Goal: Task Accomplishment & Management: Manage account settings

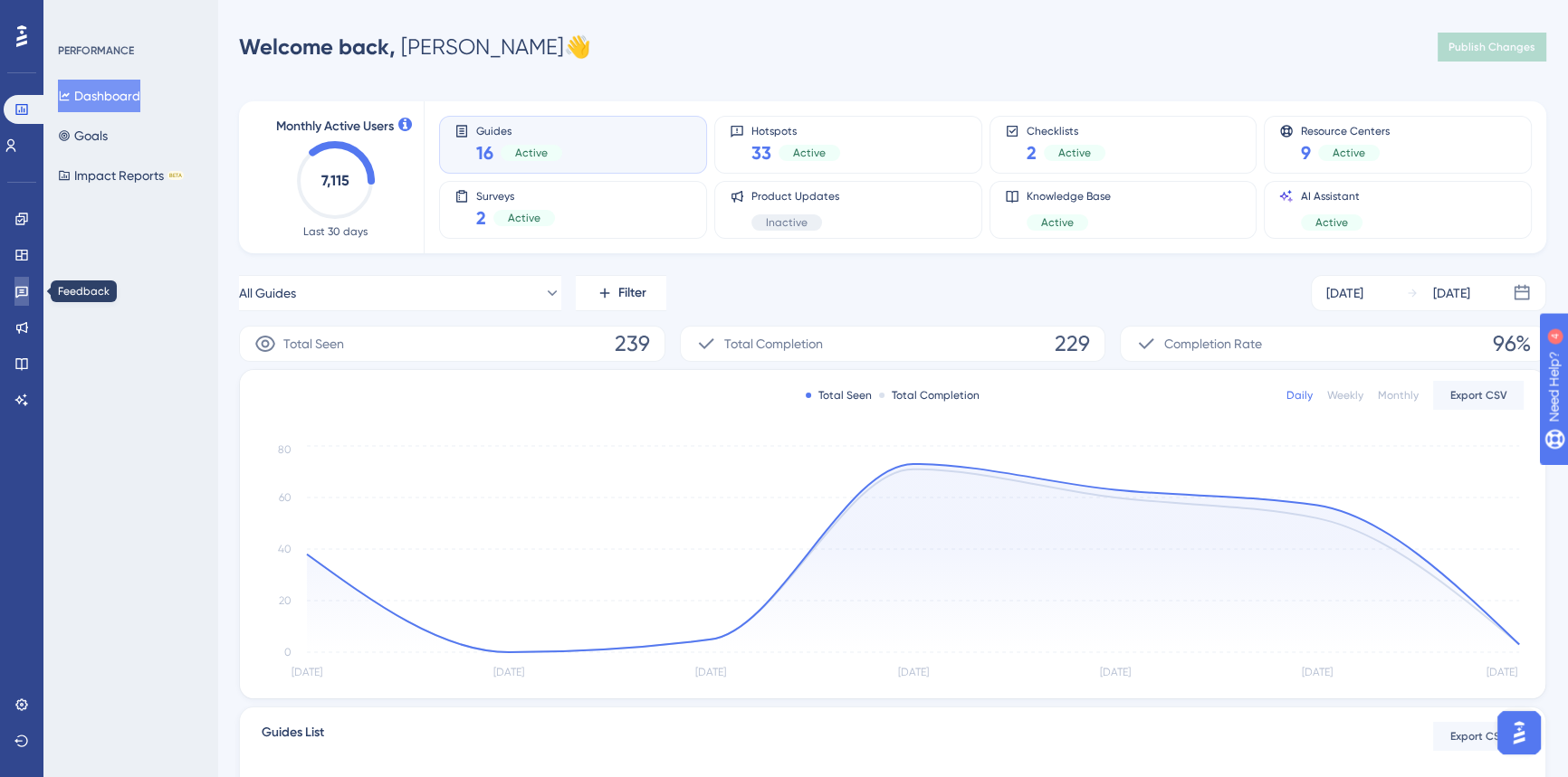
click at [23, 295] on icon at bounding box center [21, 292] width 13 height 12
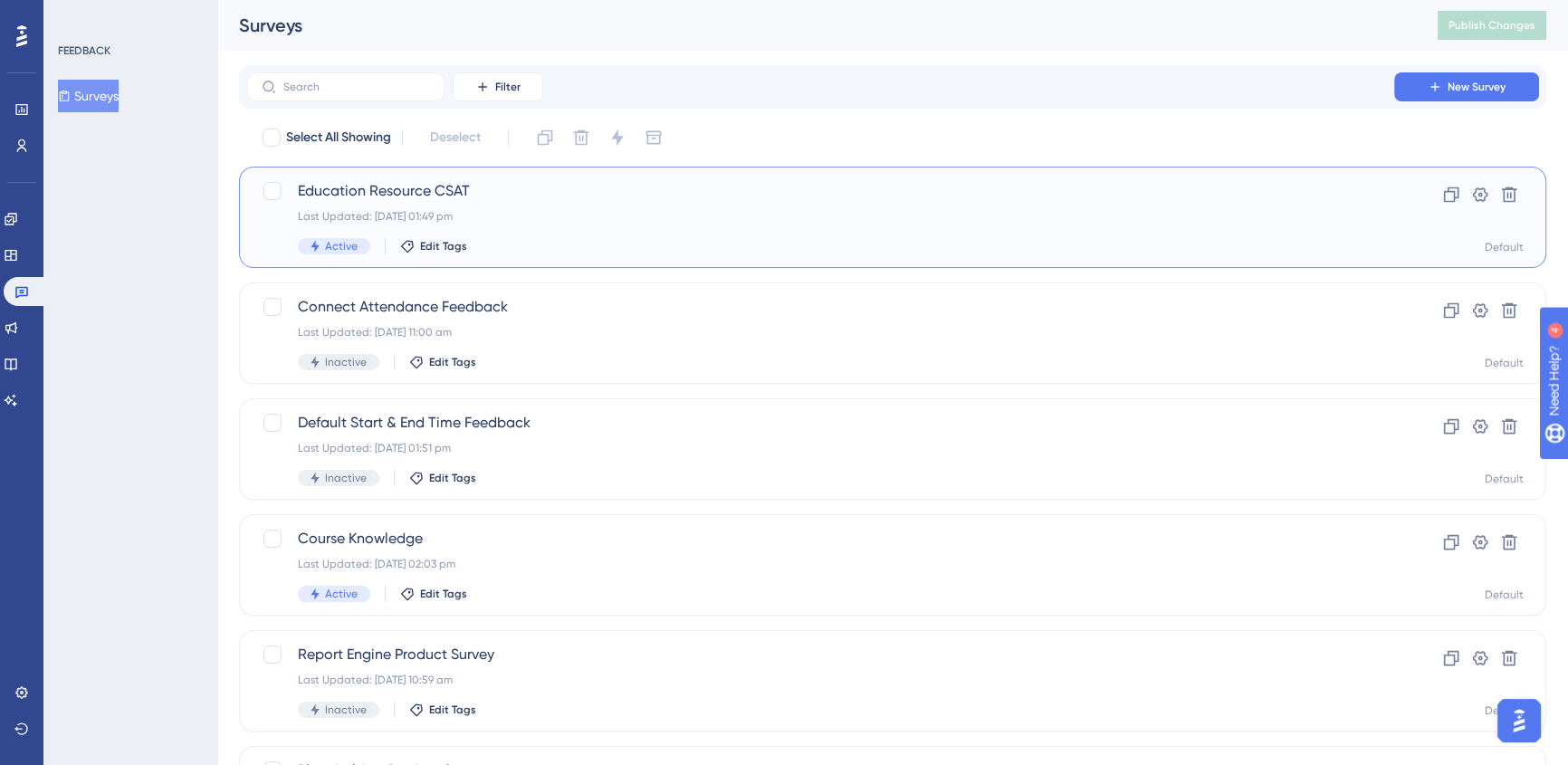
click at [626, 240] on div "Active Edit Tags" at bounding box center [820, 246] width 1044 height 16
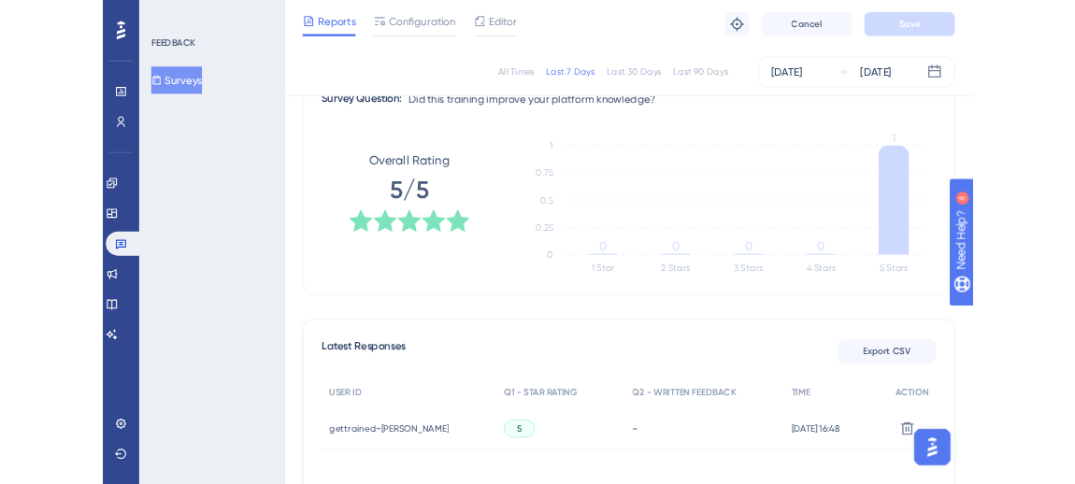
scroll to position [242, 0]
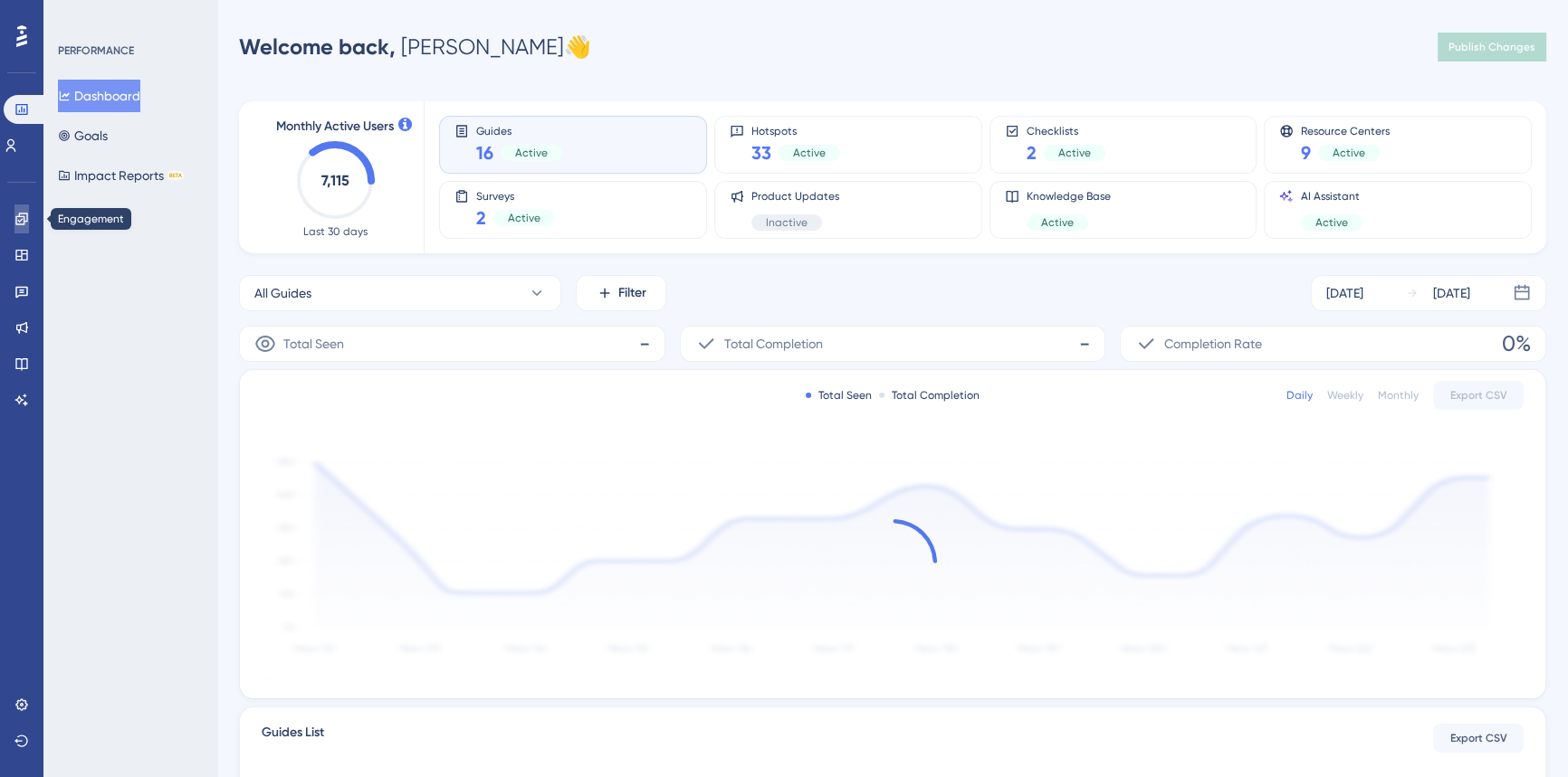
click at [18, 226] on link at bounding box center [21, 219] width 15 height 29
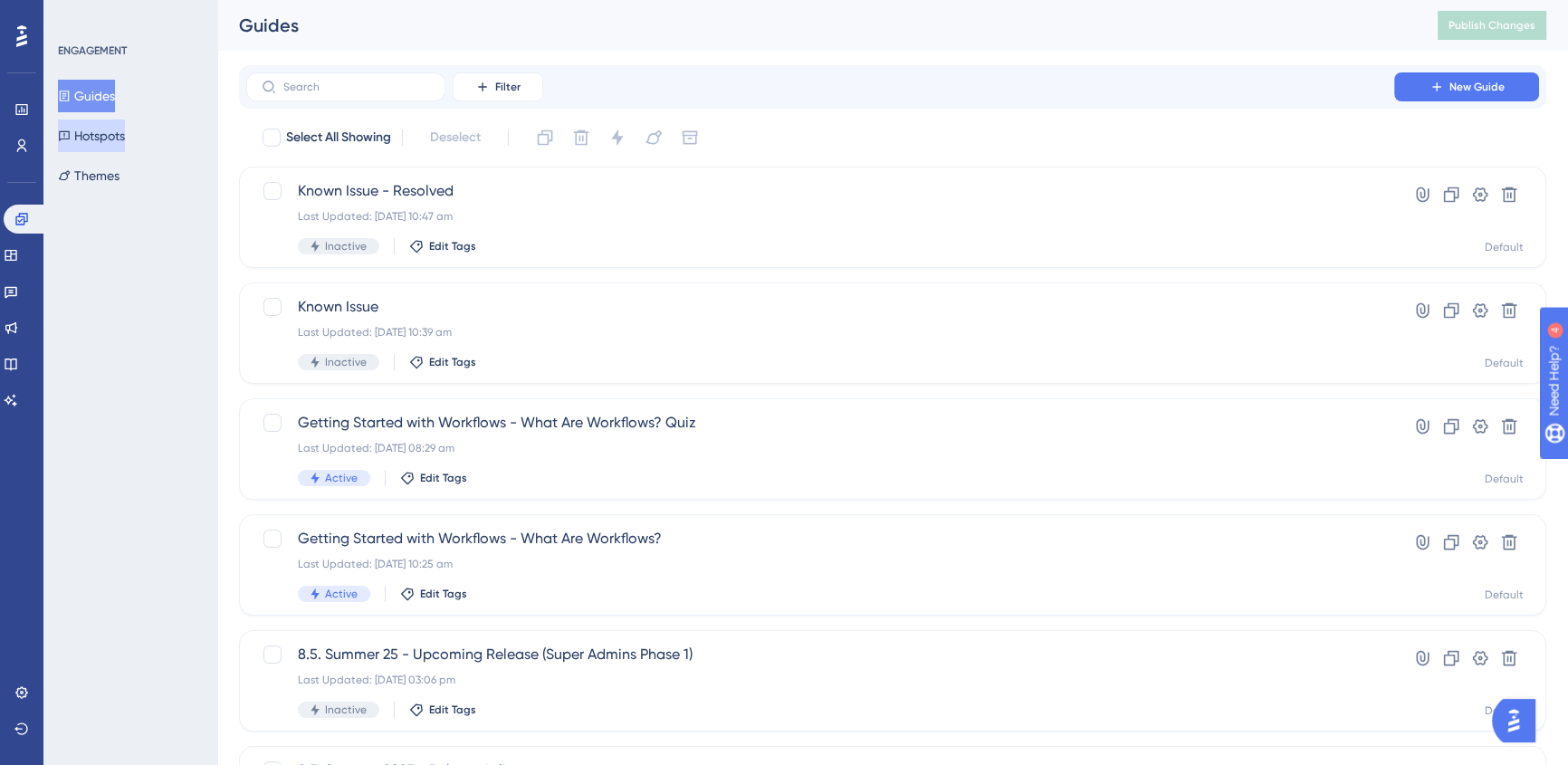
click at [111, 145] on button "Hotspots" at bounding box center [91, 136] width 67 height 33
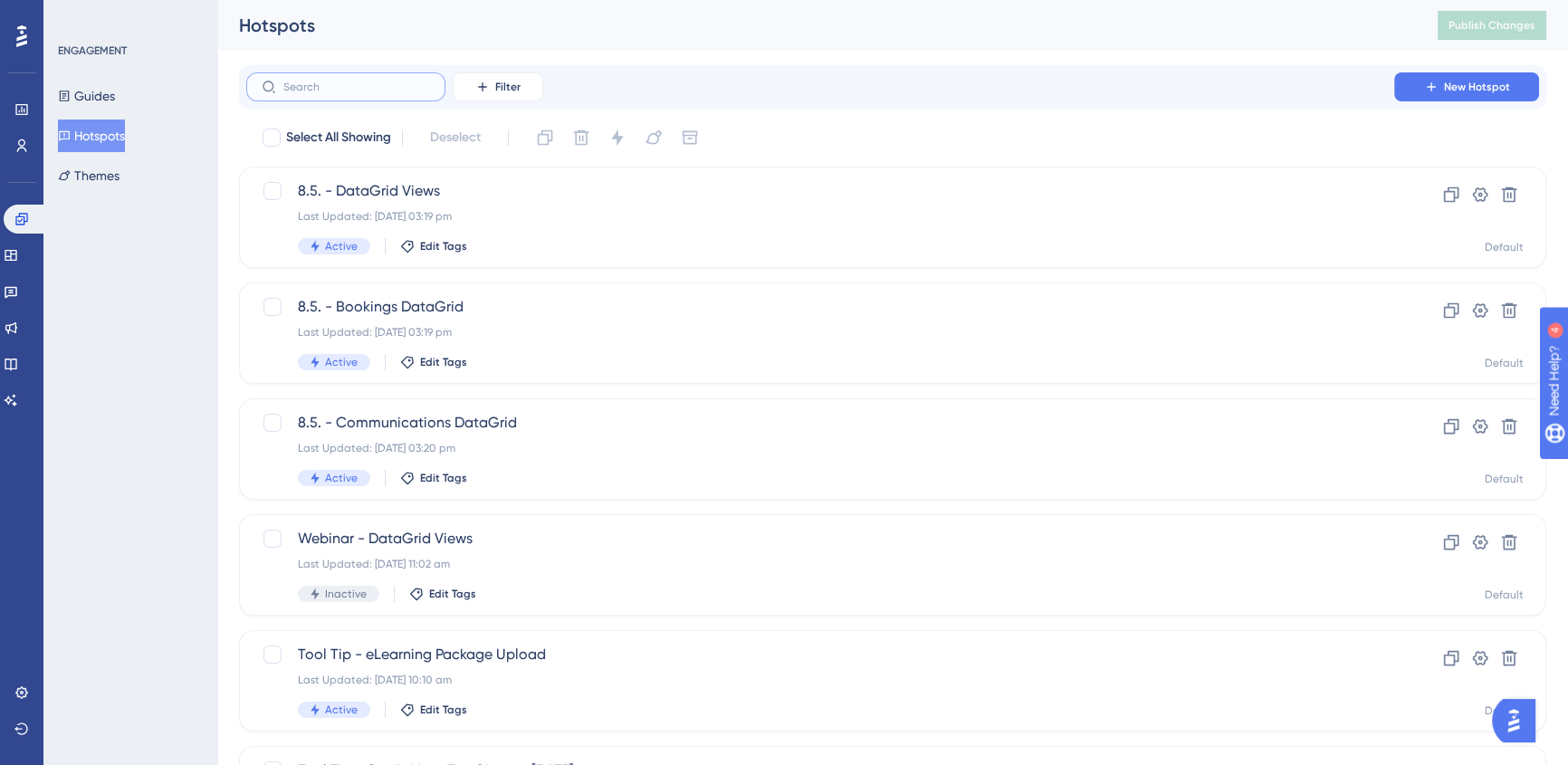
click at [398, 91] on input "text" at bounding box center [356, 86] width 146 height 13
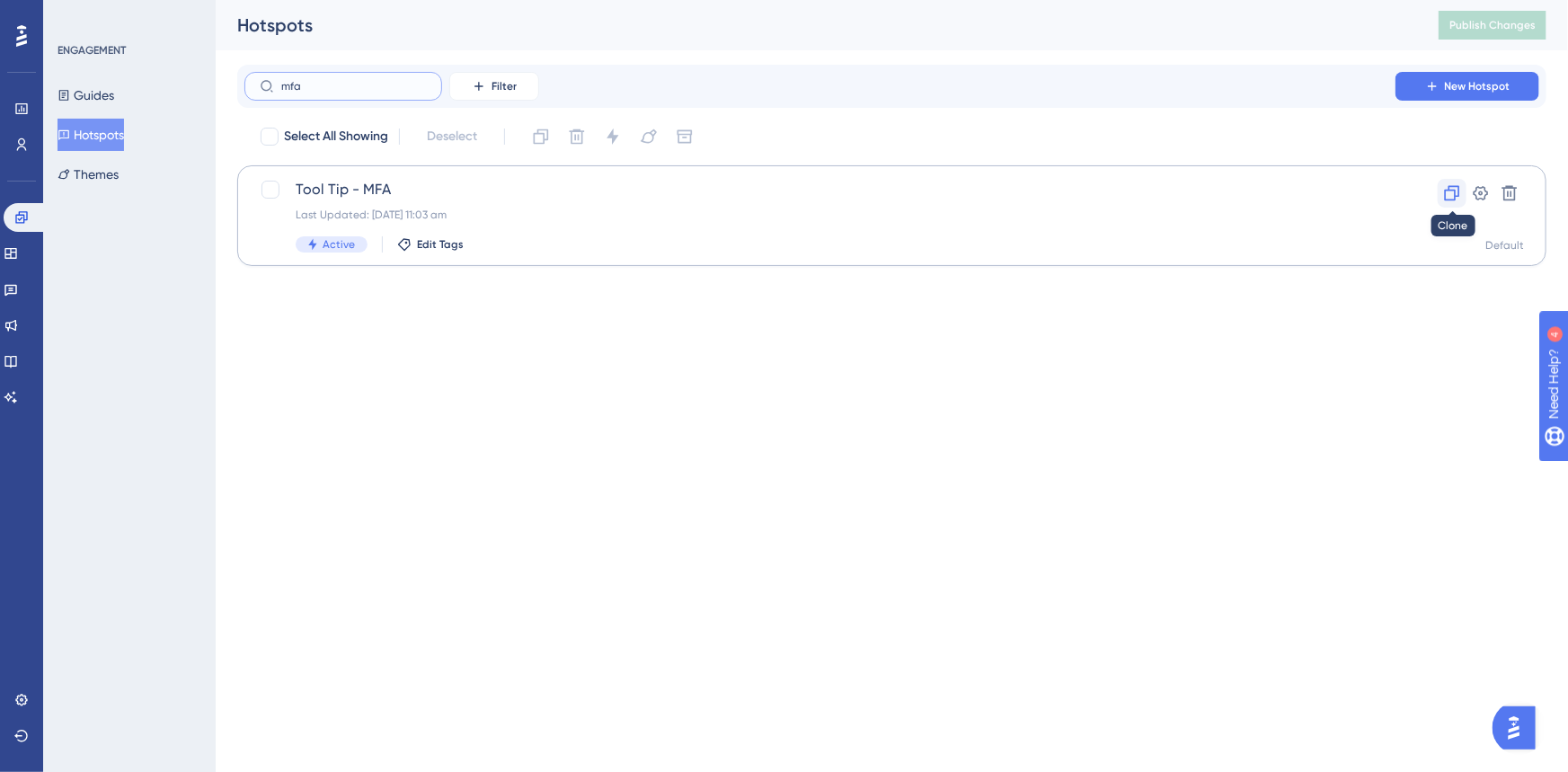
type input "mfa"
click at [1453, 190] on icon at bounding box center [1452, 193] width 18 height 18
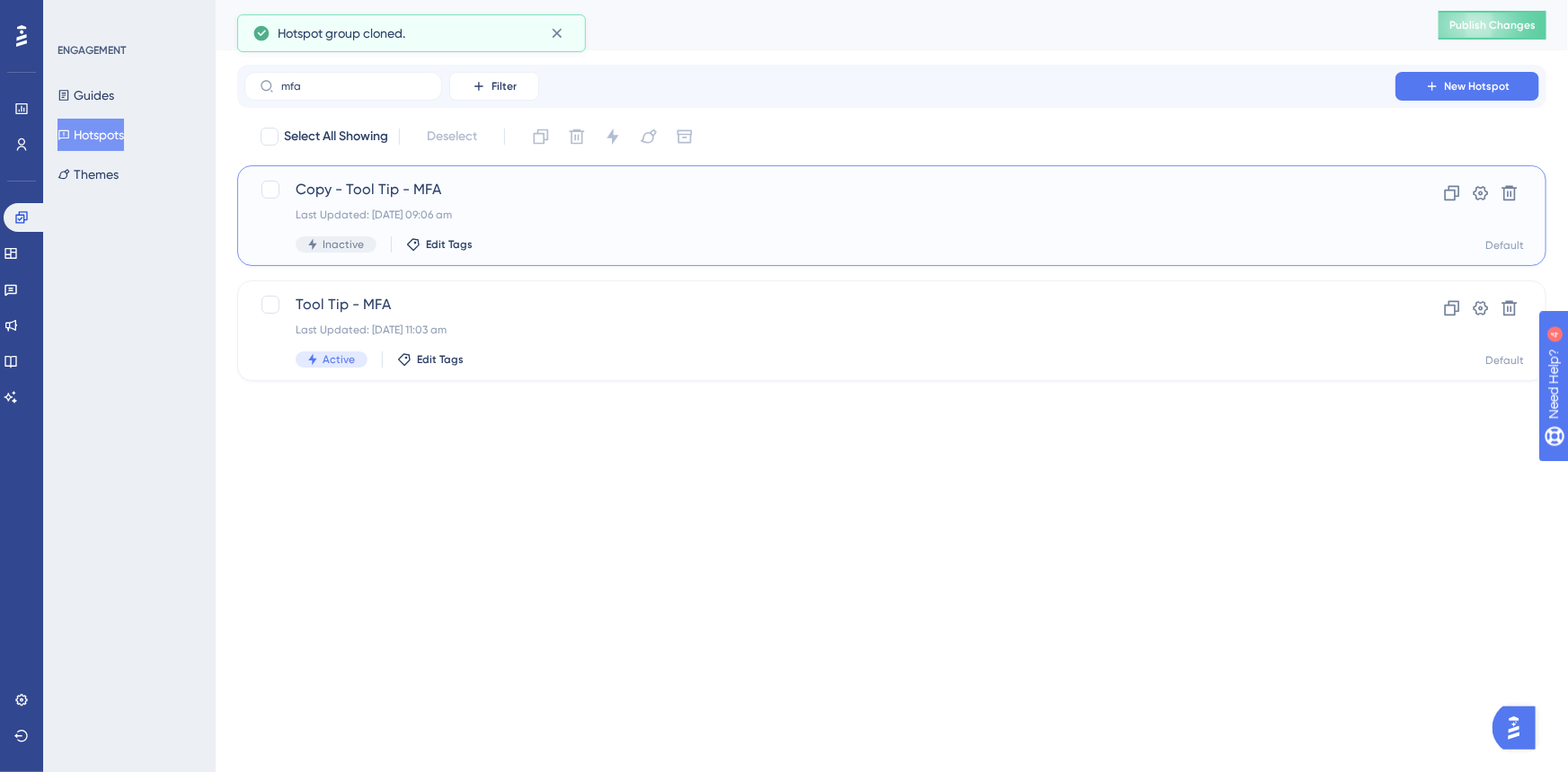
click at [358, 179] on span "Copy - Tool Tip - MFA" at bounding box center [820, 189] width 1048 height 21
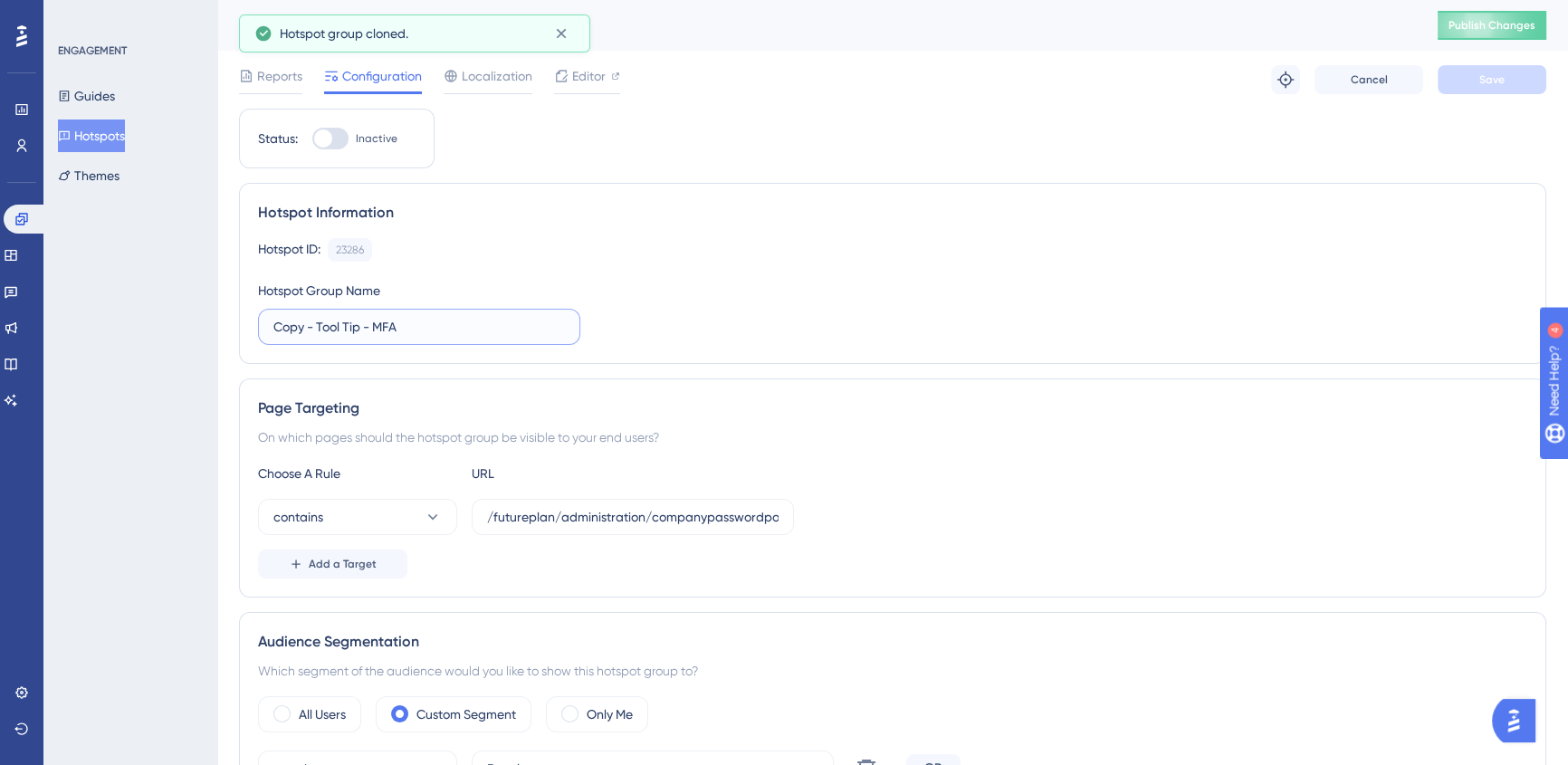
drag, startPoint x: 317, startPoint y: 328, endPoint x: 119, endPoint y: 319, distance: 198.2
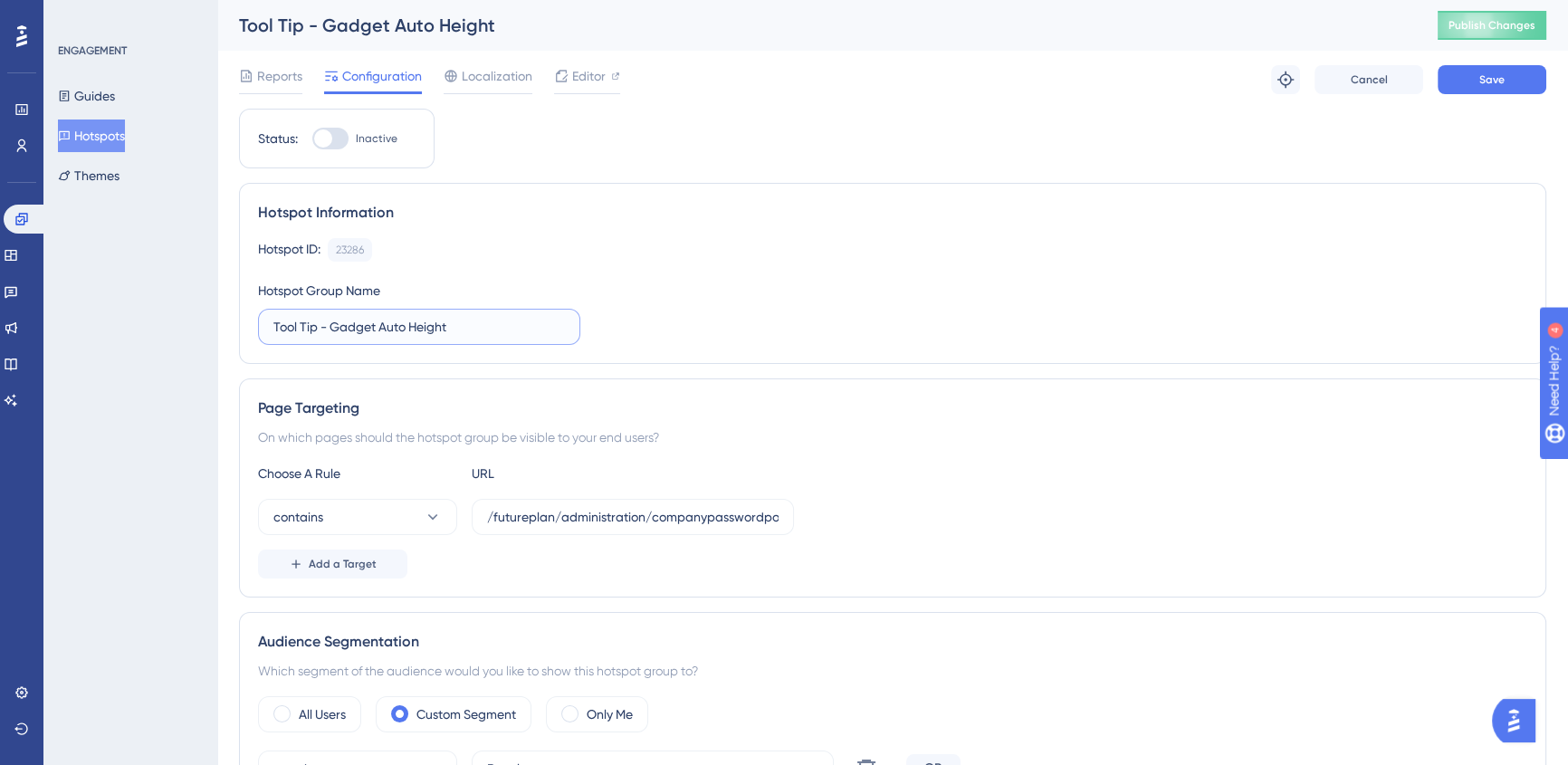
type input "Tool Tip - Gadget Auto Height"
click at [557, 516] on input "/futureplan/administration/companypasswordpolicy/details.aspx" at bounding box center [632, 517] width 291 height 20
paste input "futureplan/administration/report"
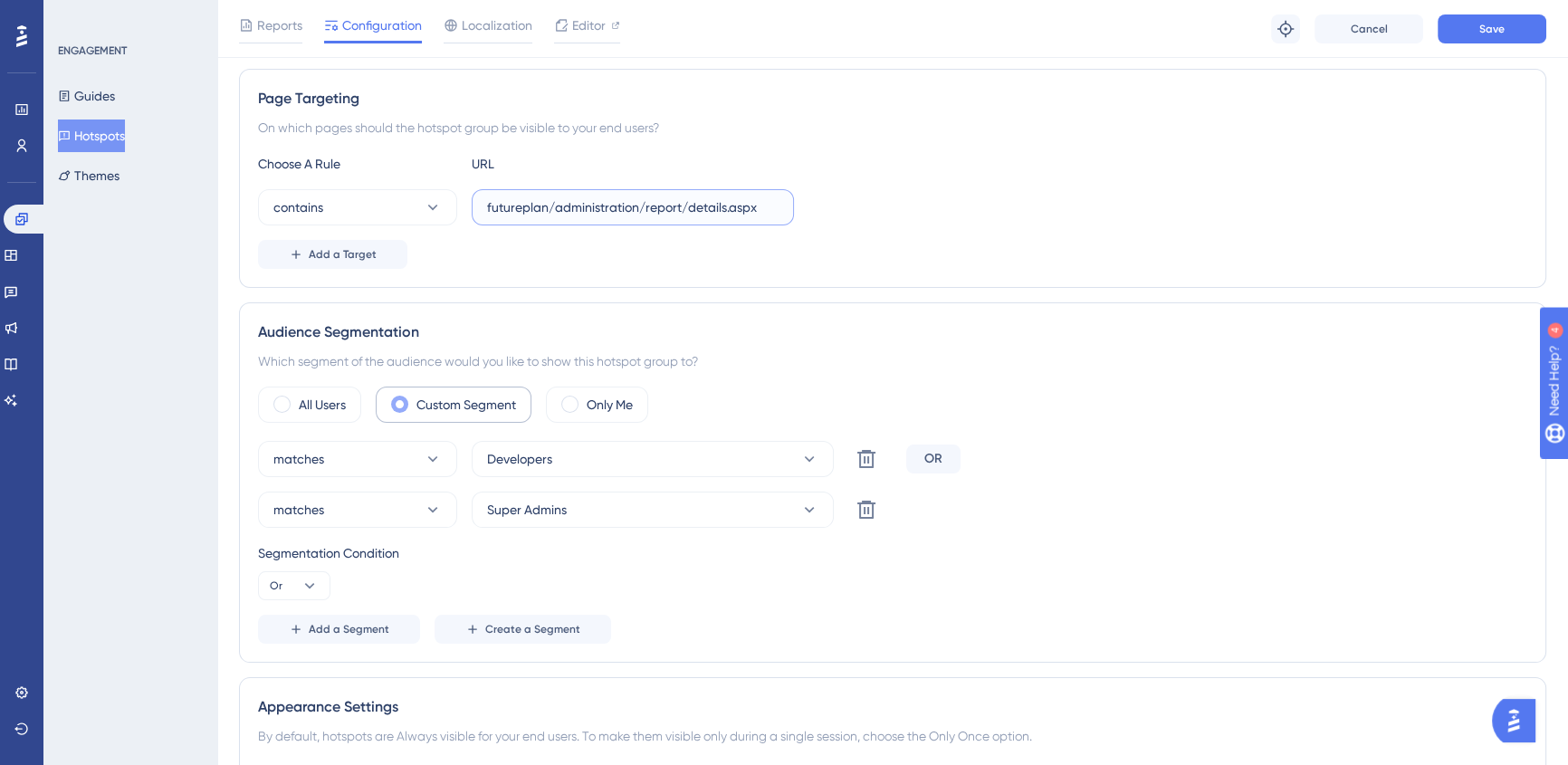
scroll to position [328, 0]
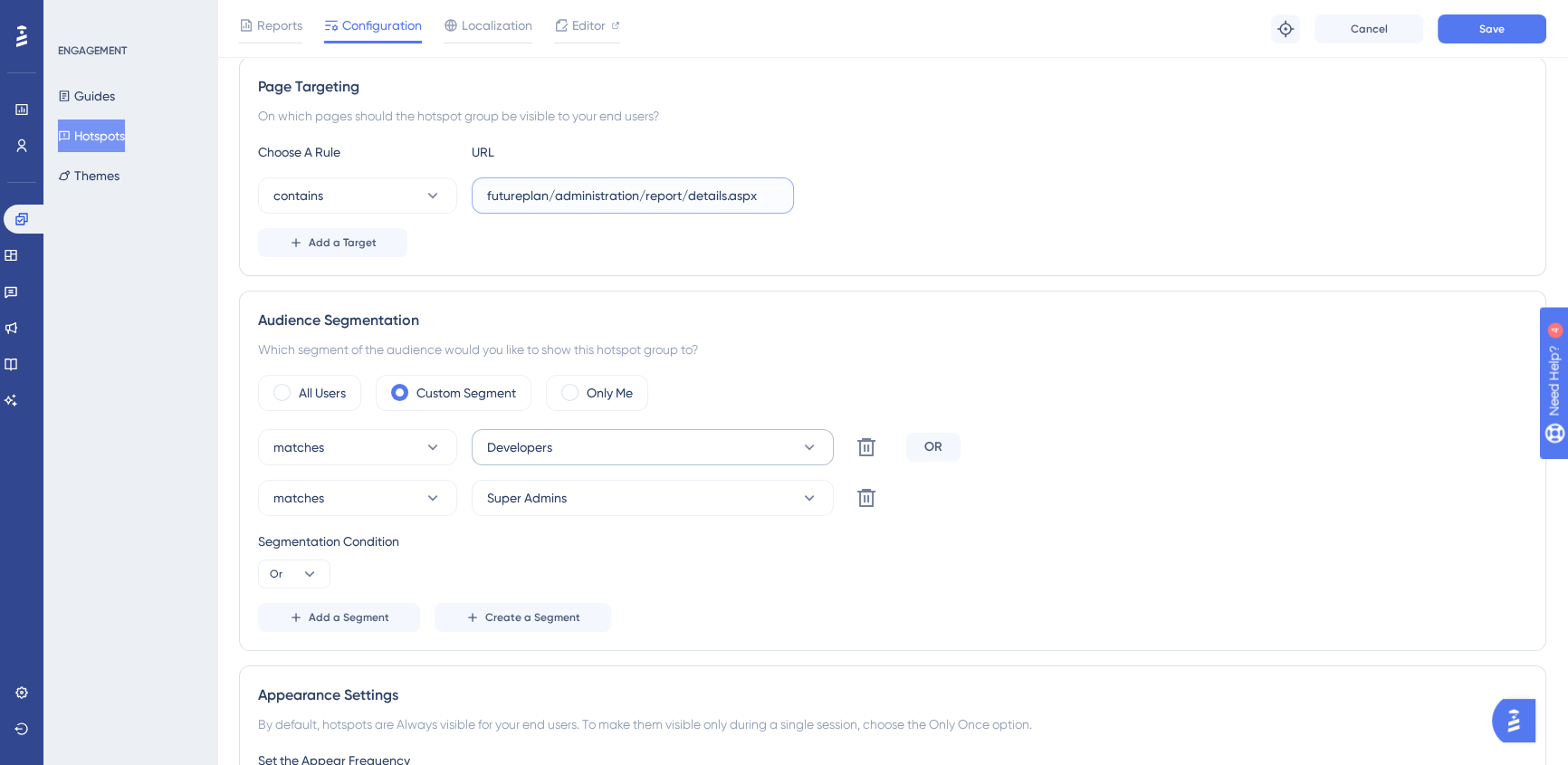
type input "futureplan/administration/report/details.aspx"
click at [555, 443] on button "Developers" at bounding box center [652, 446] width 362 height 36
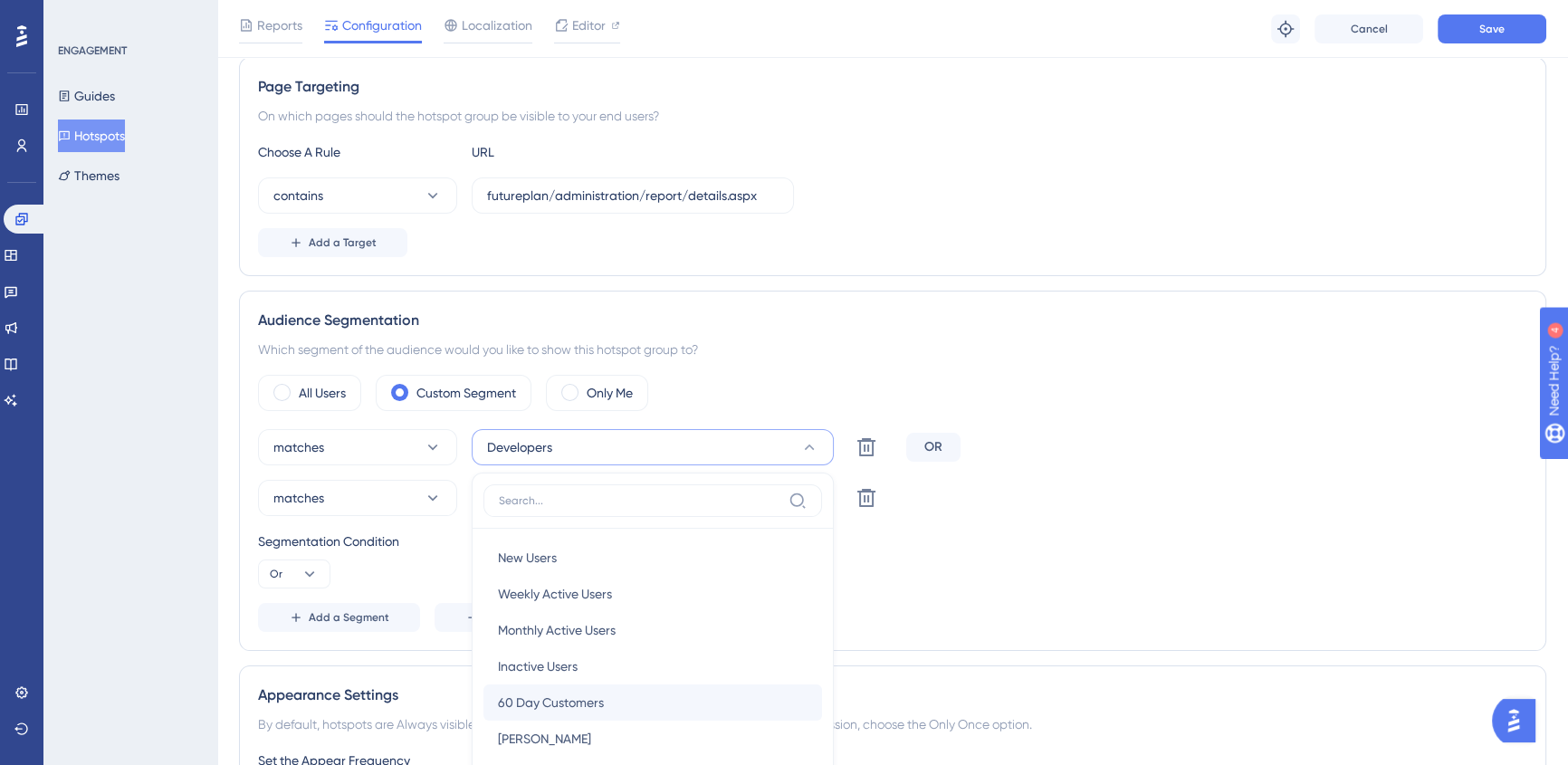
scroll to position [597, 0]
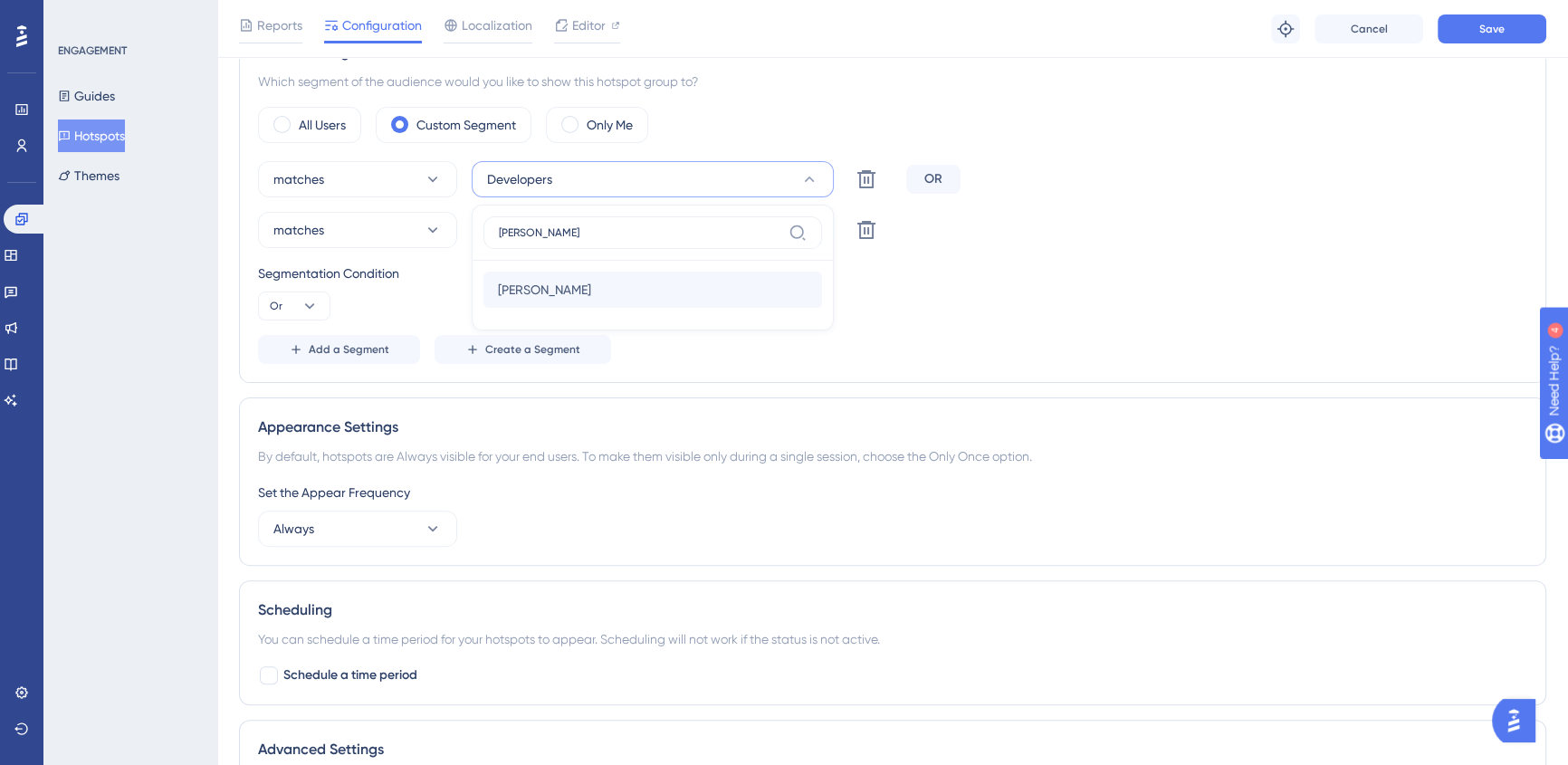
type input "[PERSON_NAME]"
click at [566, 296] on span "[PERSON_NAME]" at bounding box center [544, 290] width 93 height 21
click at [878, 198] on button at bounding box center [865, 178] width 36 height 36
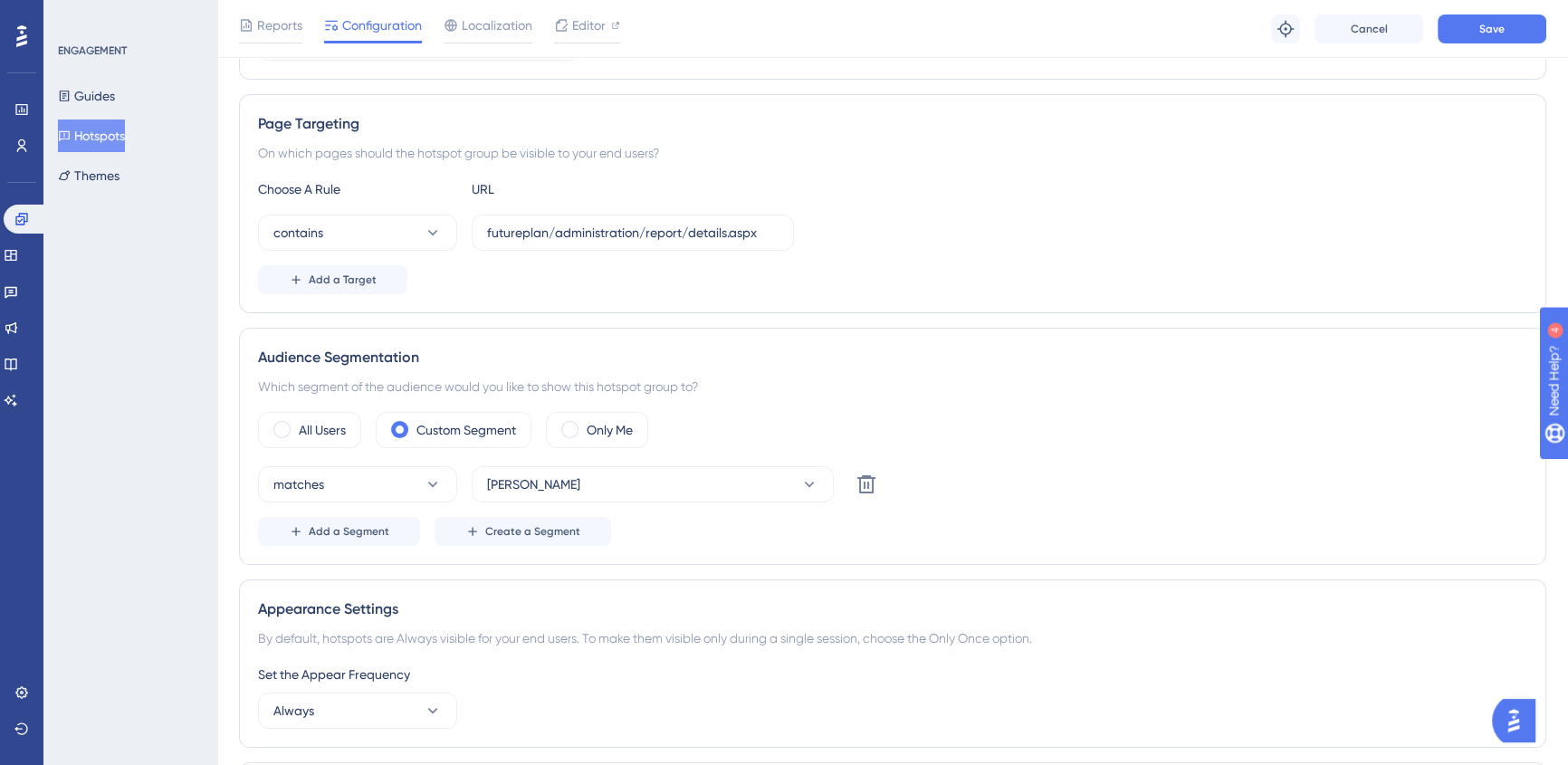
scroll to position [0, 0]
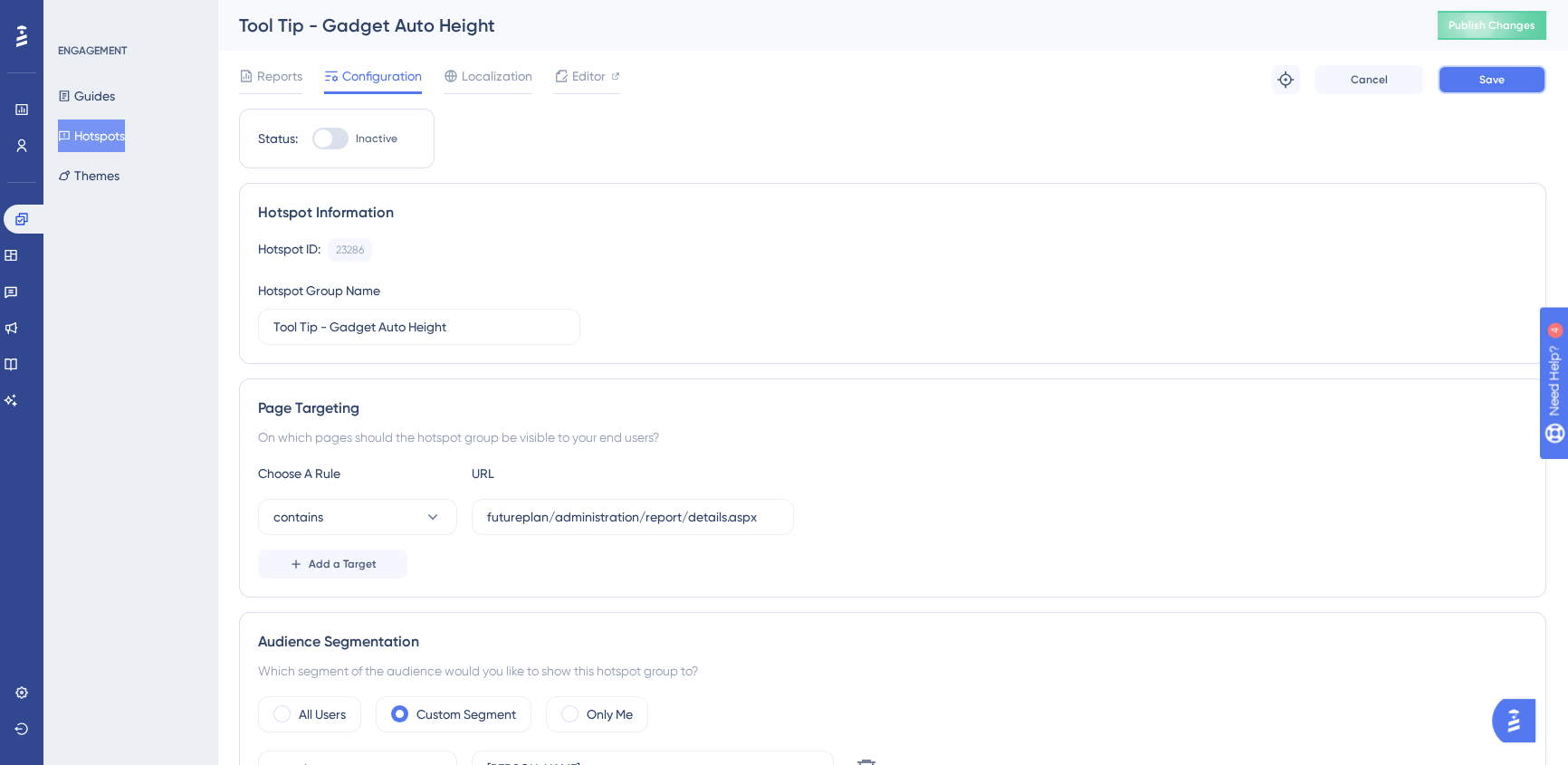
click at [1492, 89] on button "Save" at bounding box center [1492, 79] width 108 height 29
click at [319, 145] on div at bounding box center [323, 138] width 18 height 18
click at [313, 139] on input "Inactive" at bounding box center [312, 138] width 1 height 1
checkbox input "true"
click at [1502, 76] on span "Save" at bounding box center [1492, 79] width 25 height 15
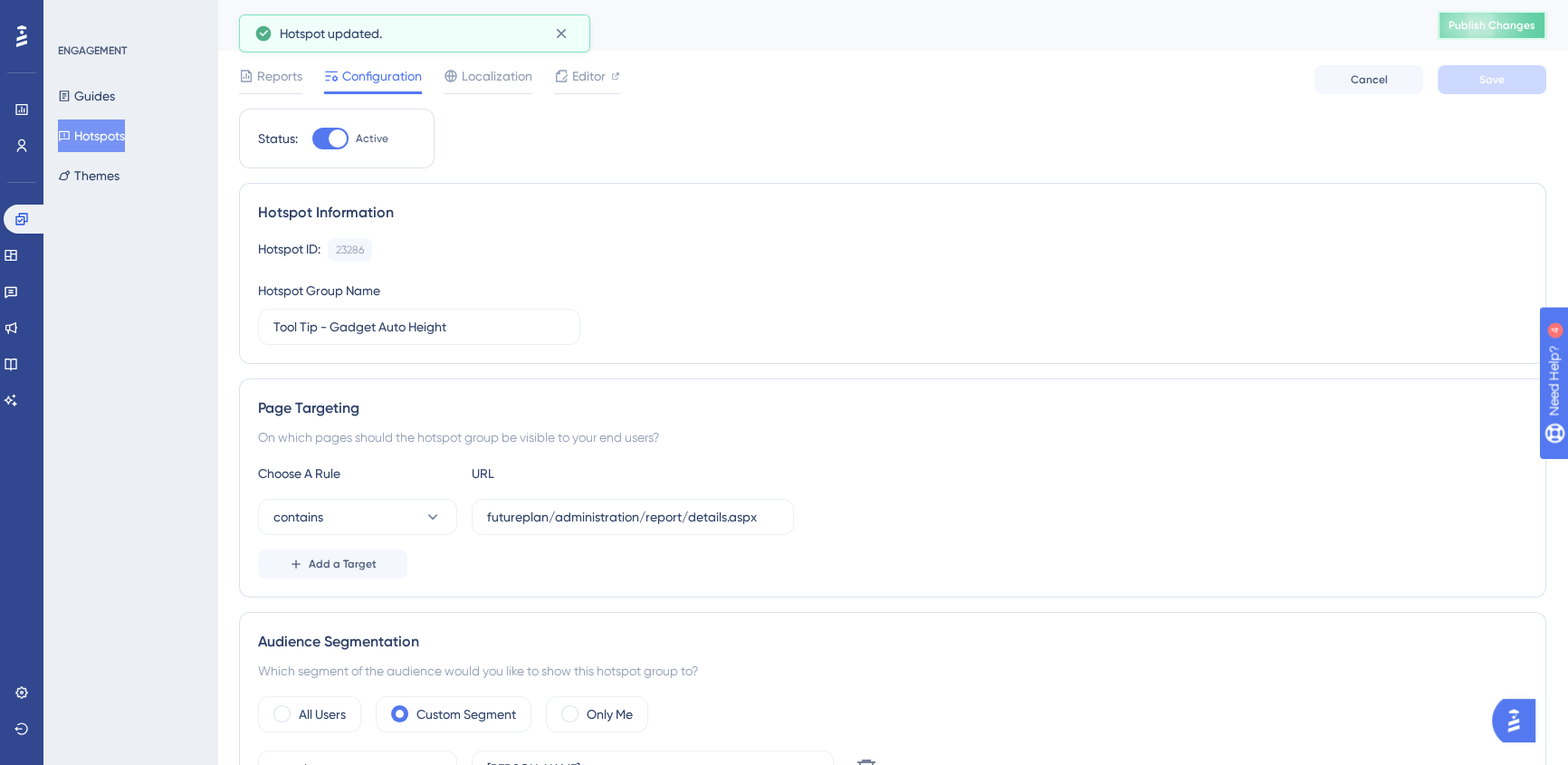
click at [1502, 21] on span "Publish Changes" at bounding box center [1492, 25] width 87 height 15
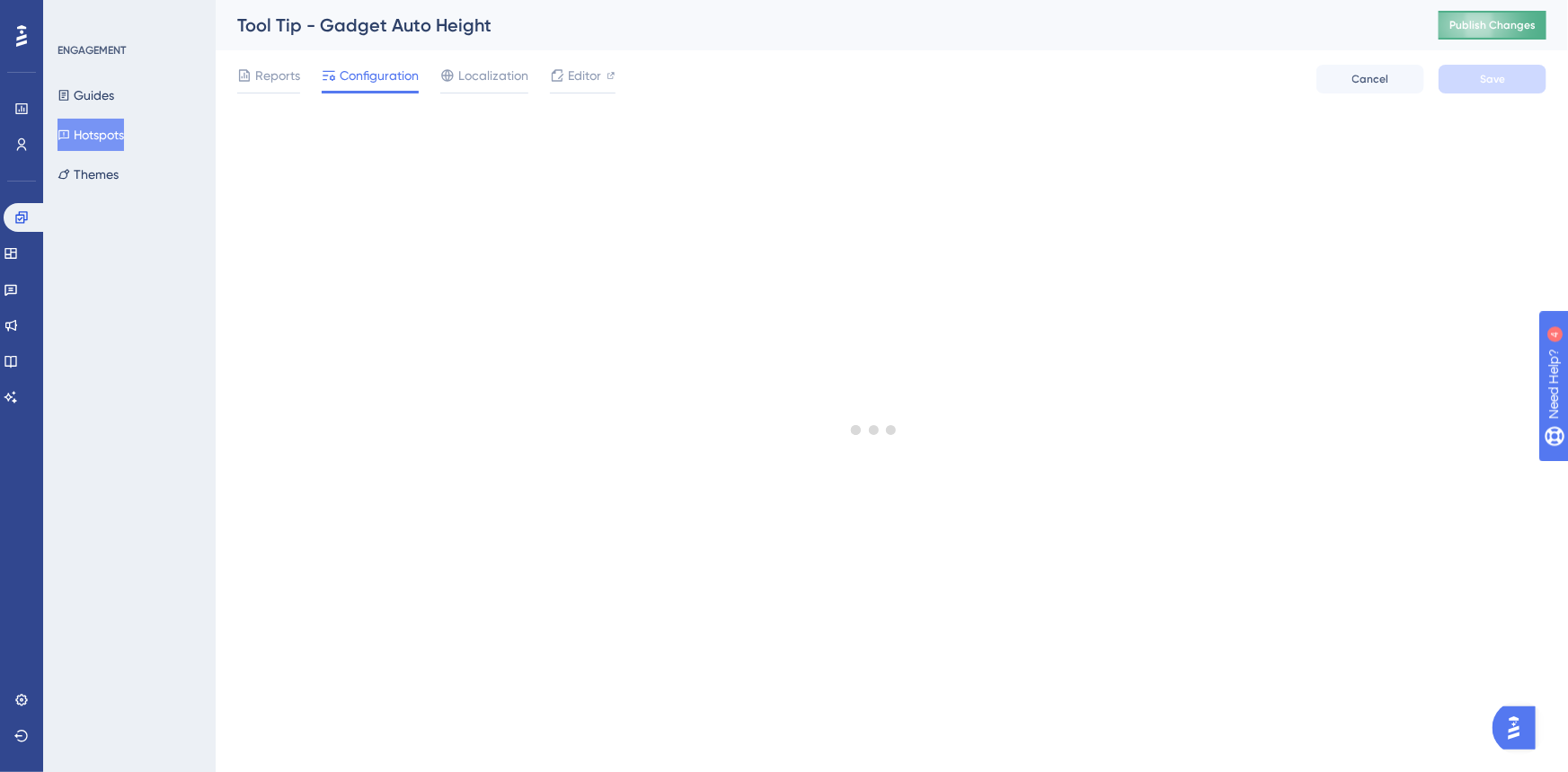
click at [1467, 26] on span "Publish Changes" at bounding box center [1492, 25] width 86 height 14
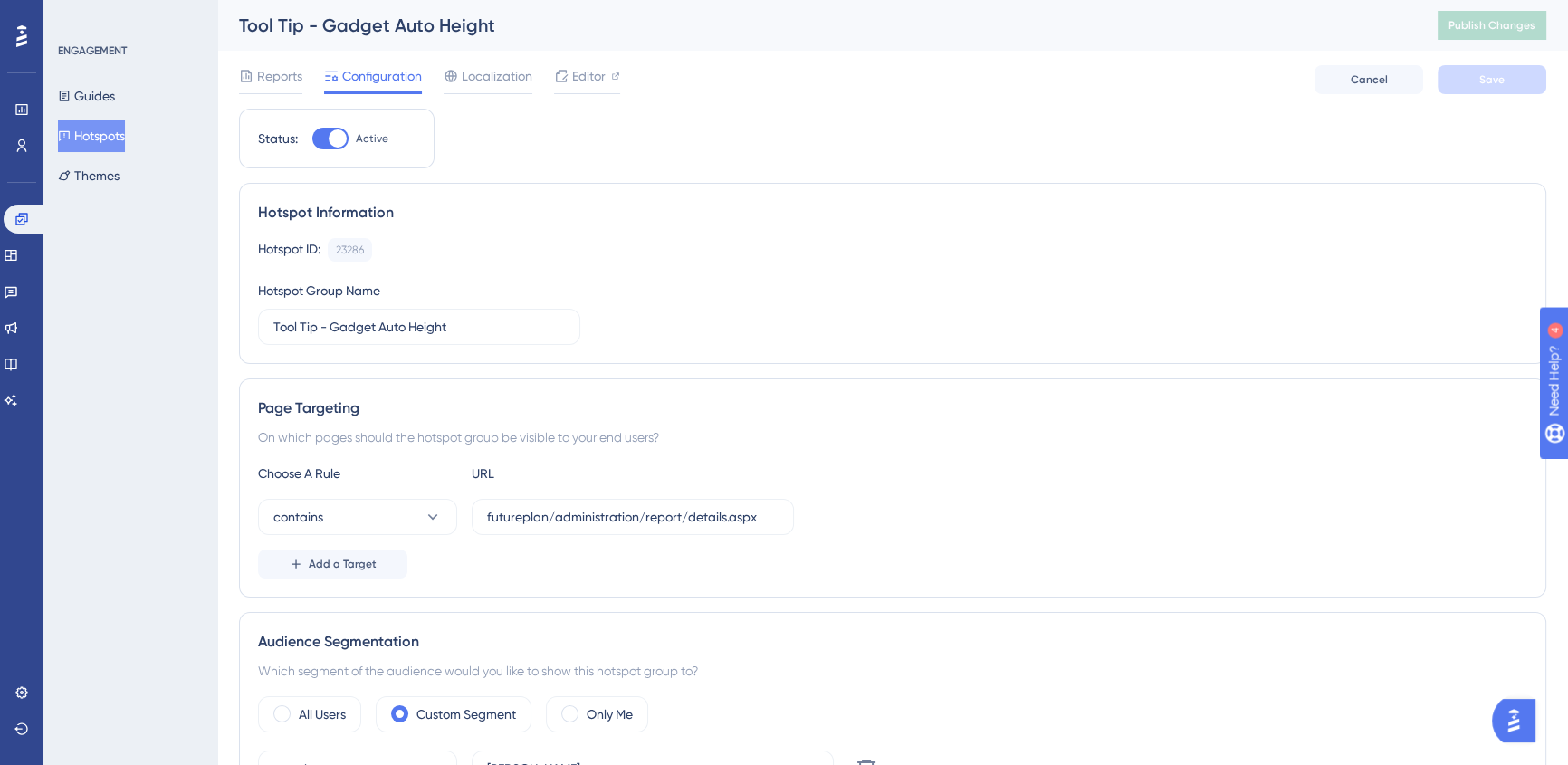
drag, startPoint x: 1045, startPoint y: 324, endPoint x: 324, endPoint y: 256, distance: 724.2
click at [1040, 327] on div "Hotspot ID: 23286 Copy Hotspot Group Name Tool Tip - Gadget Auto Height" at bounding box center [892, 291] width 1269 height 107
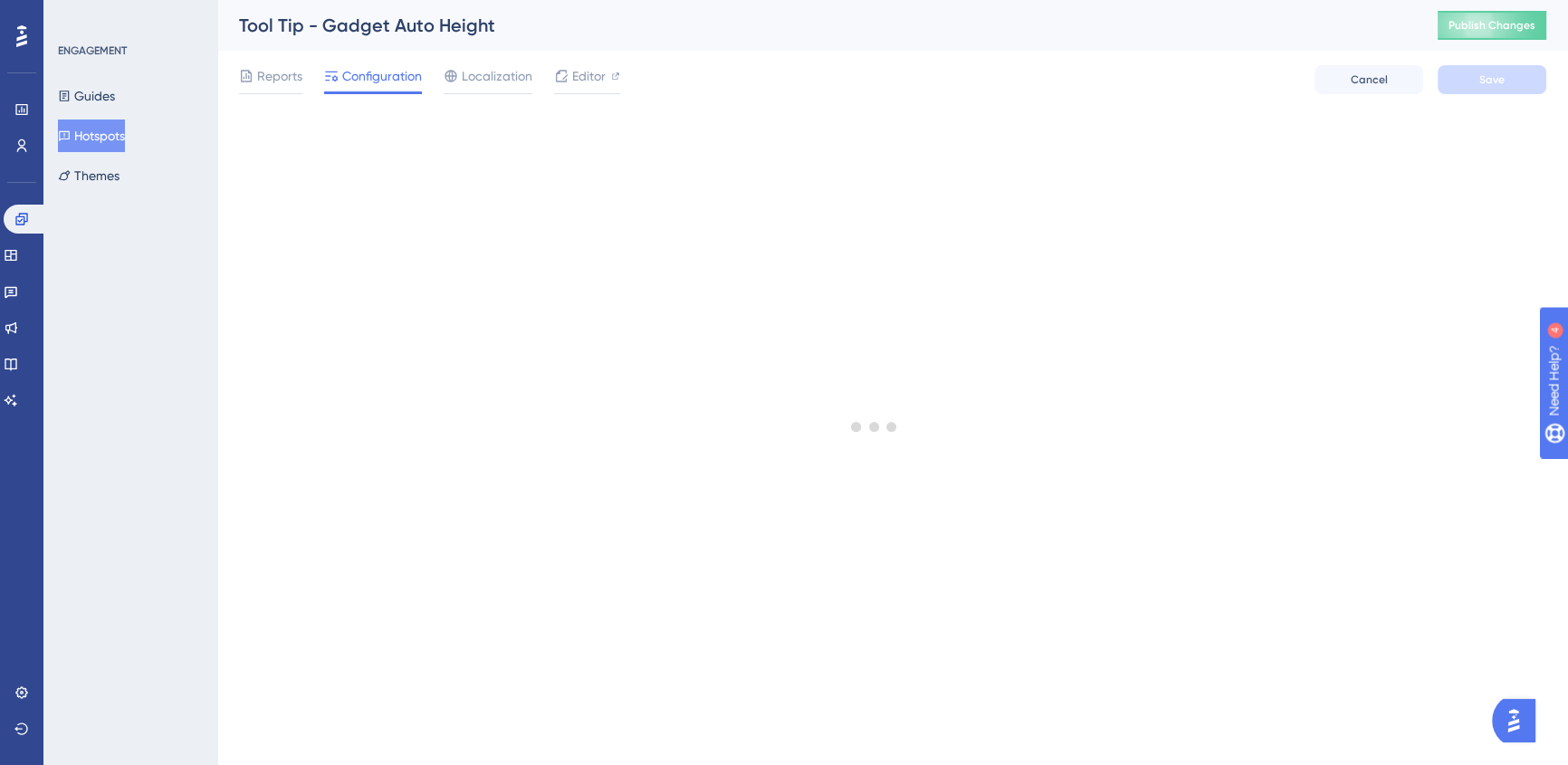
click at [1488, 40] on div "Tool Tip - Gadget Auto Height Publish Changes" at bounding box center [891, 25] width 1350 height 50
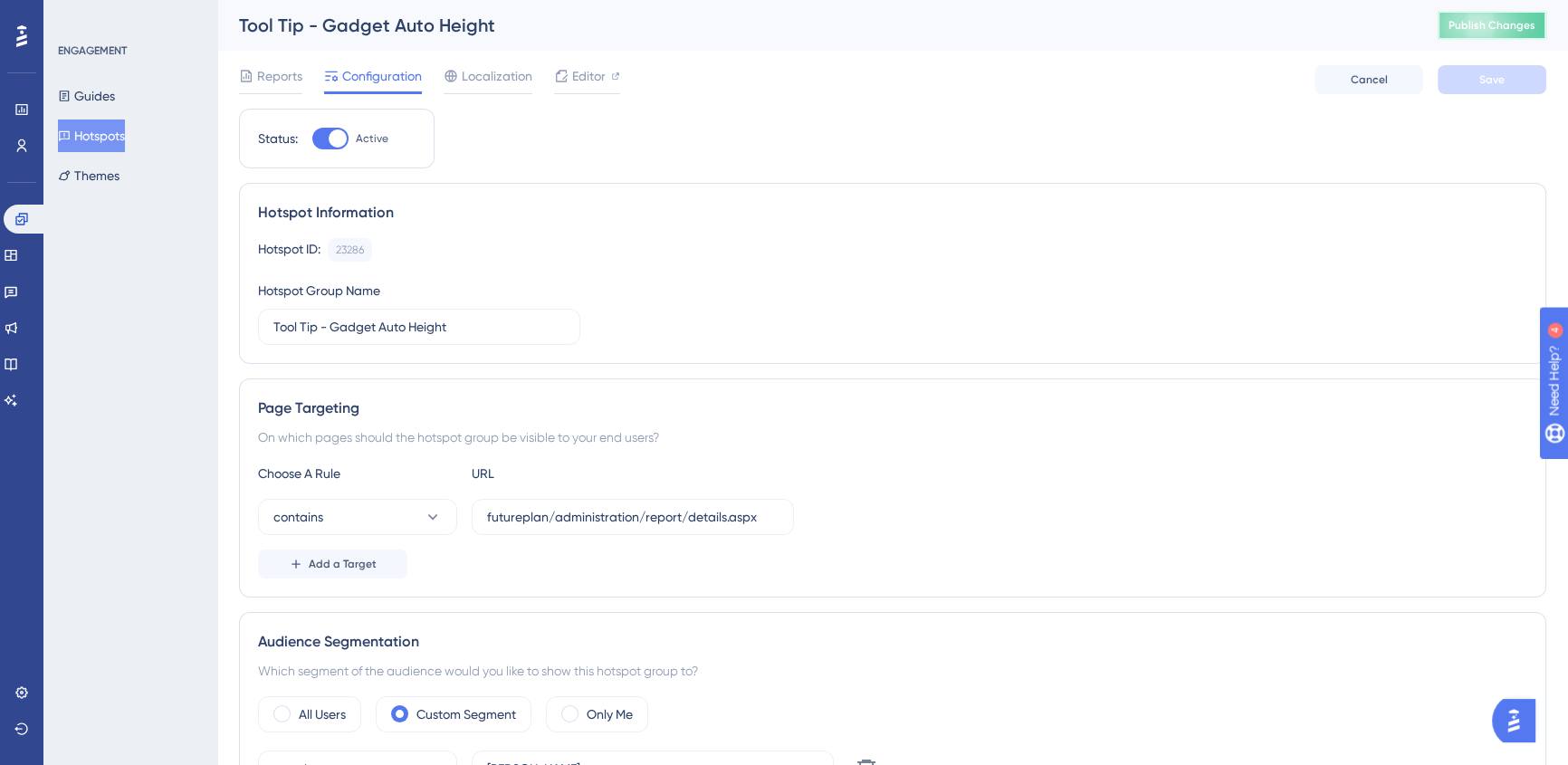
click at [1481, 23] on span "Publish Changes" at bounding box center [1492, 25] width 87 height 15
click at [1471, 21] on span "Publish Changes" at bounding box center [1492, 25] width 87 height 15
drag, startPoint x: 553, startPoint y: 516, endPoint x: 368, endPoint y: 525, distance: 185.2
click at [368, 525] on div "contains futureplan/administration/report/details.aspx" at bounding box center [527, 516] width 536 height 36
type input "administration/report/details.aspx"
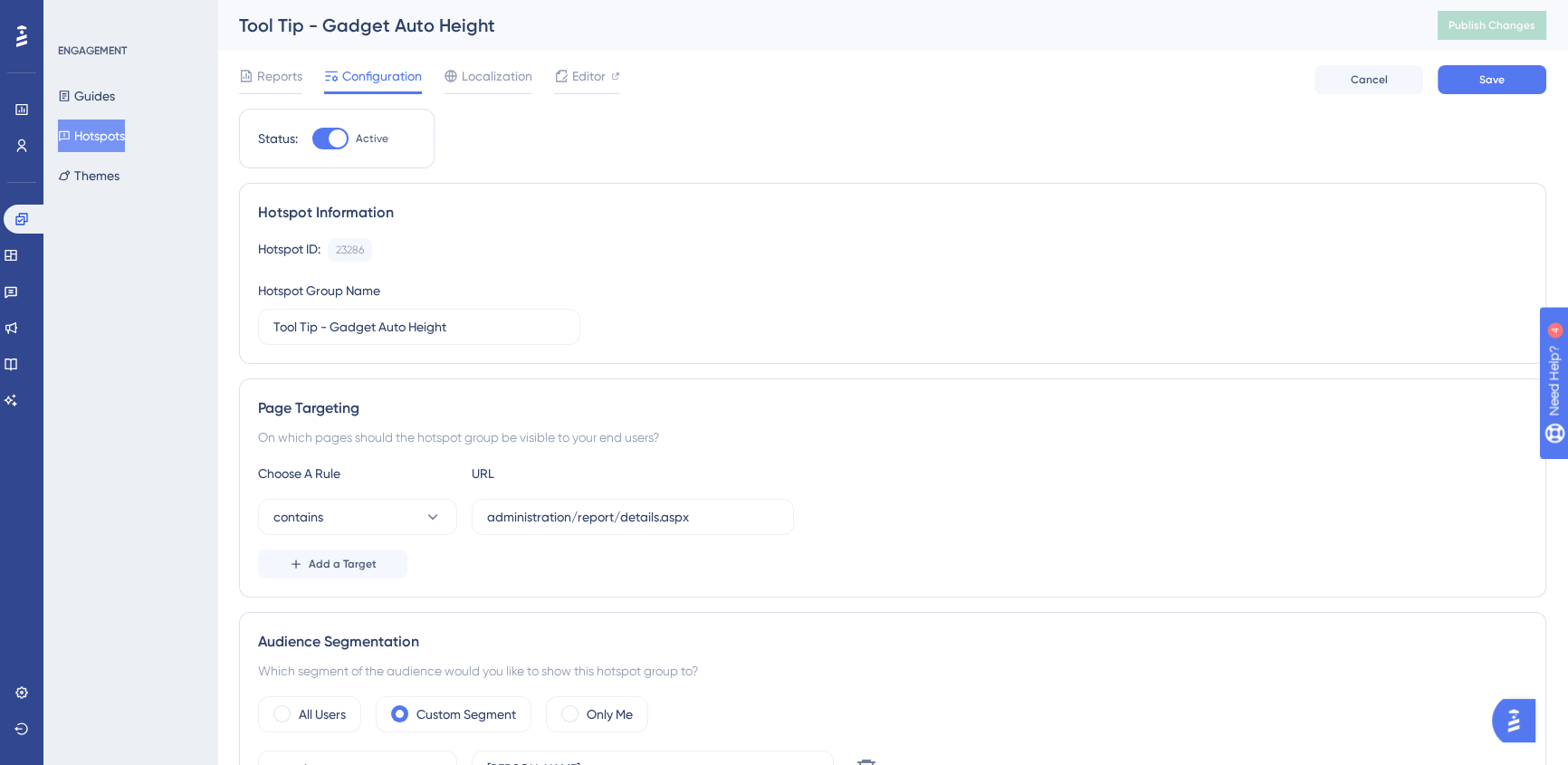
drag, startPoint x: 1243, startPoint y: 210, endPoint x: 1221, endPoint y: 209, distance: 22.0
click at [1243, 212] on div "Hotspot Information" at bounding box center [892, 213] width 1269 height 21
click at [1470, 77] on button "Save" at bounding box center [1492, 79] width 108 height 29
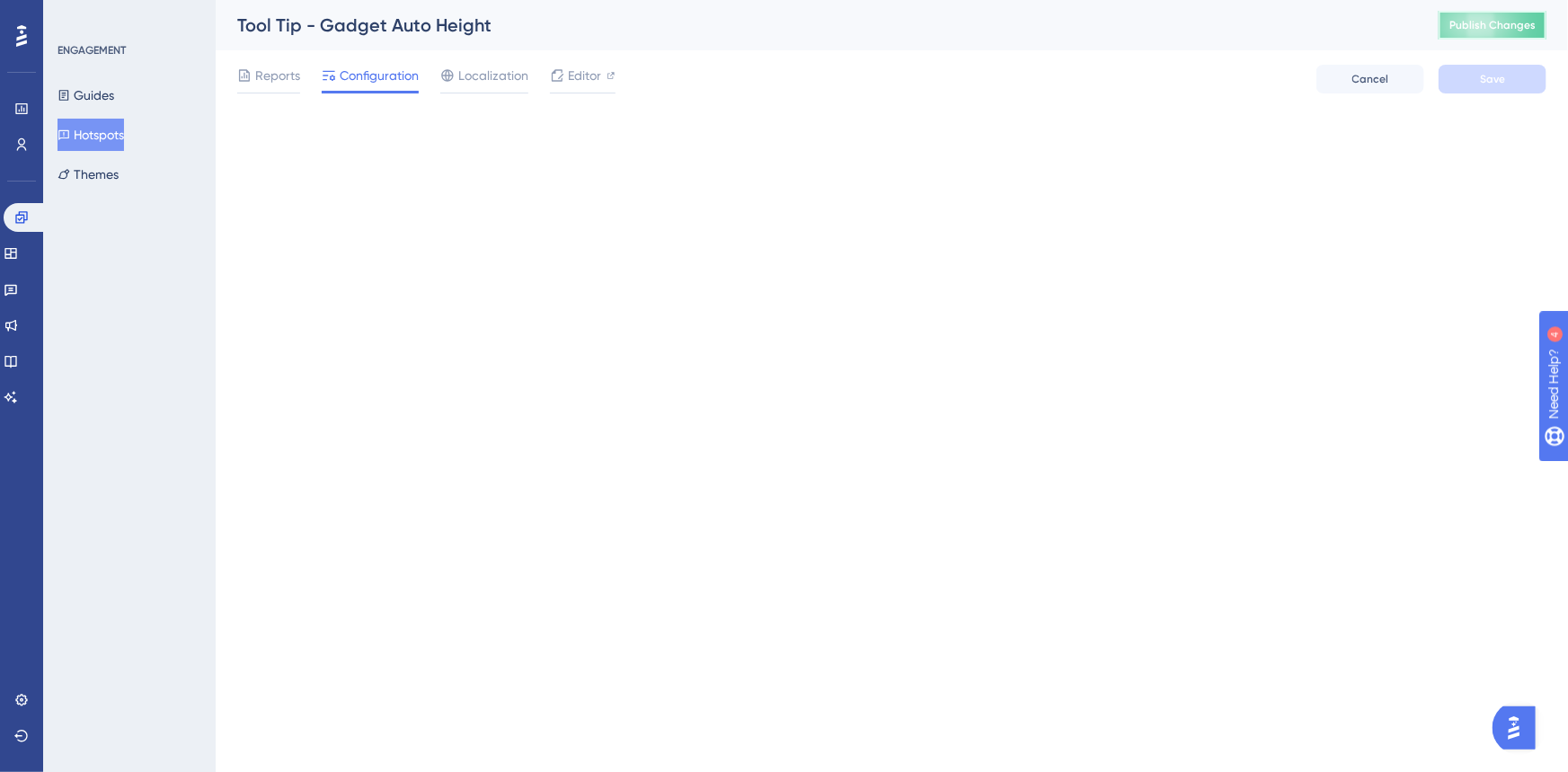
click at [1491, 22] on button "Publish Changes" at bounding box center [1492, 25] width 108 height 29
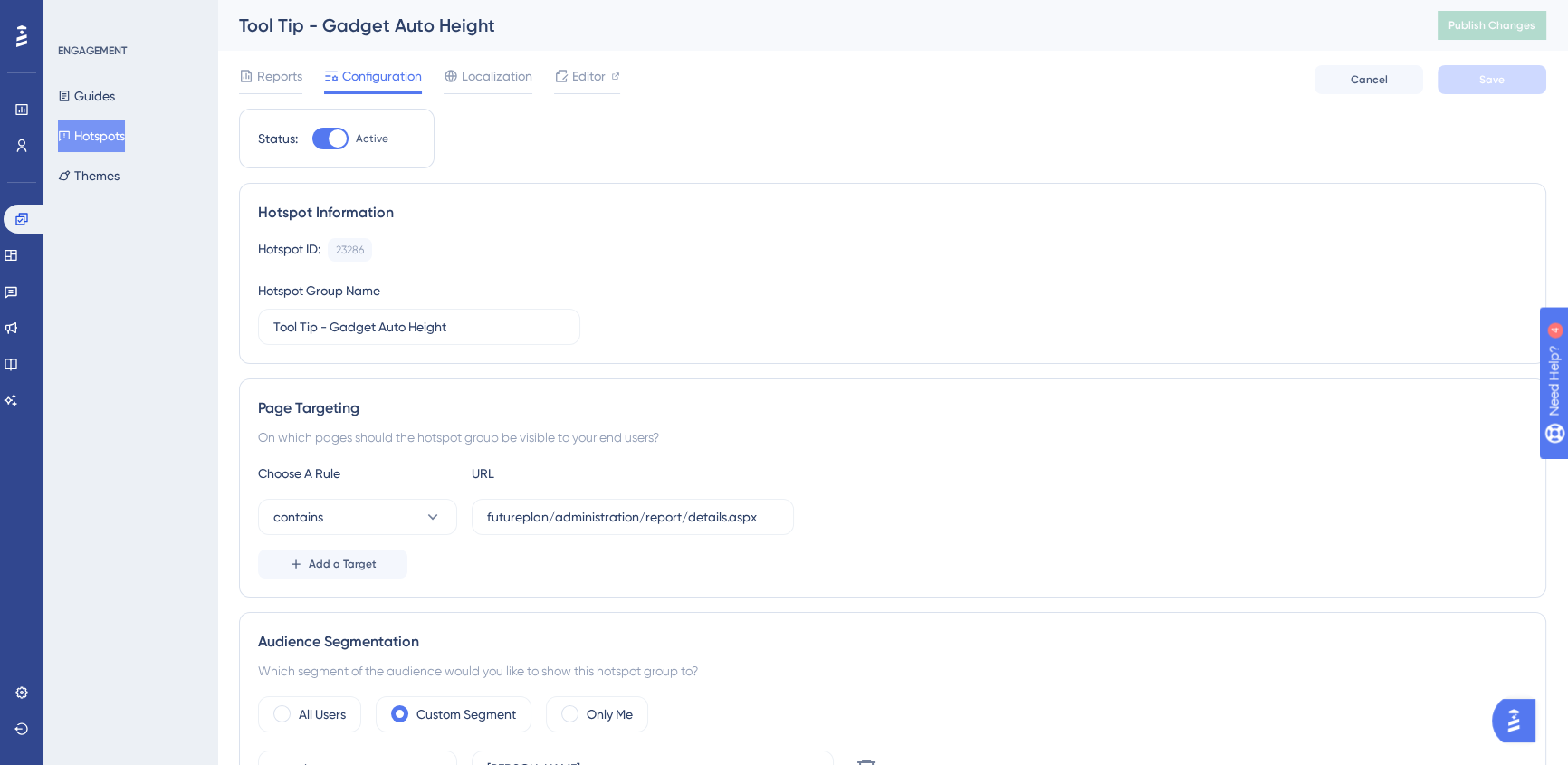
click at [1354, 63] on div "Reports Configuration Localization Editor Cancel Save" at bounding box center [892, 79] width 1307 height 58
click at [1358, 81] on span "Cancel" at bounding box center [1369, 79] width 37 height 15
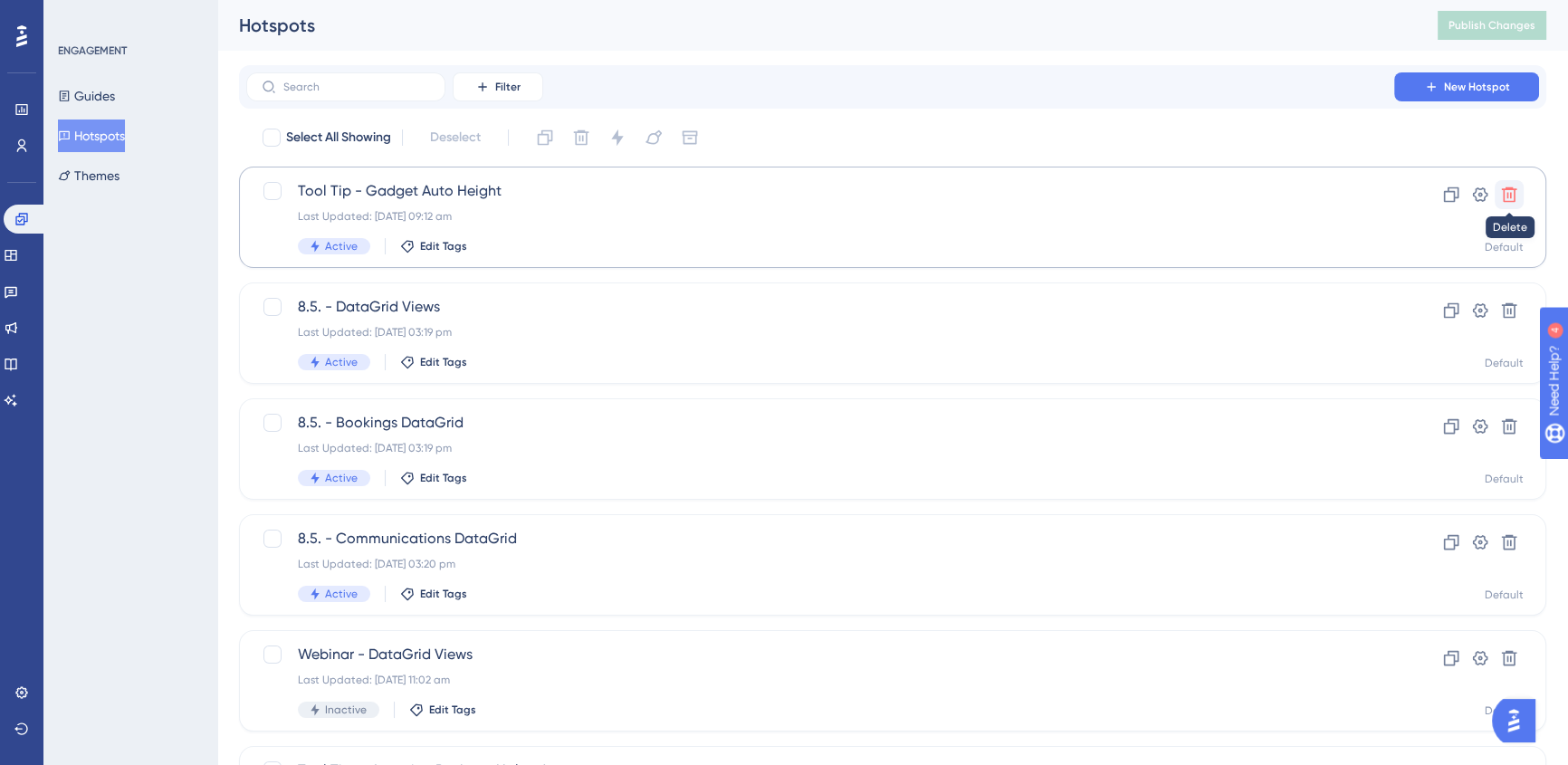
click at [1510, 193] on icon at bounding box center [1509, 196] width 15 height 15
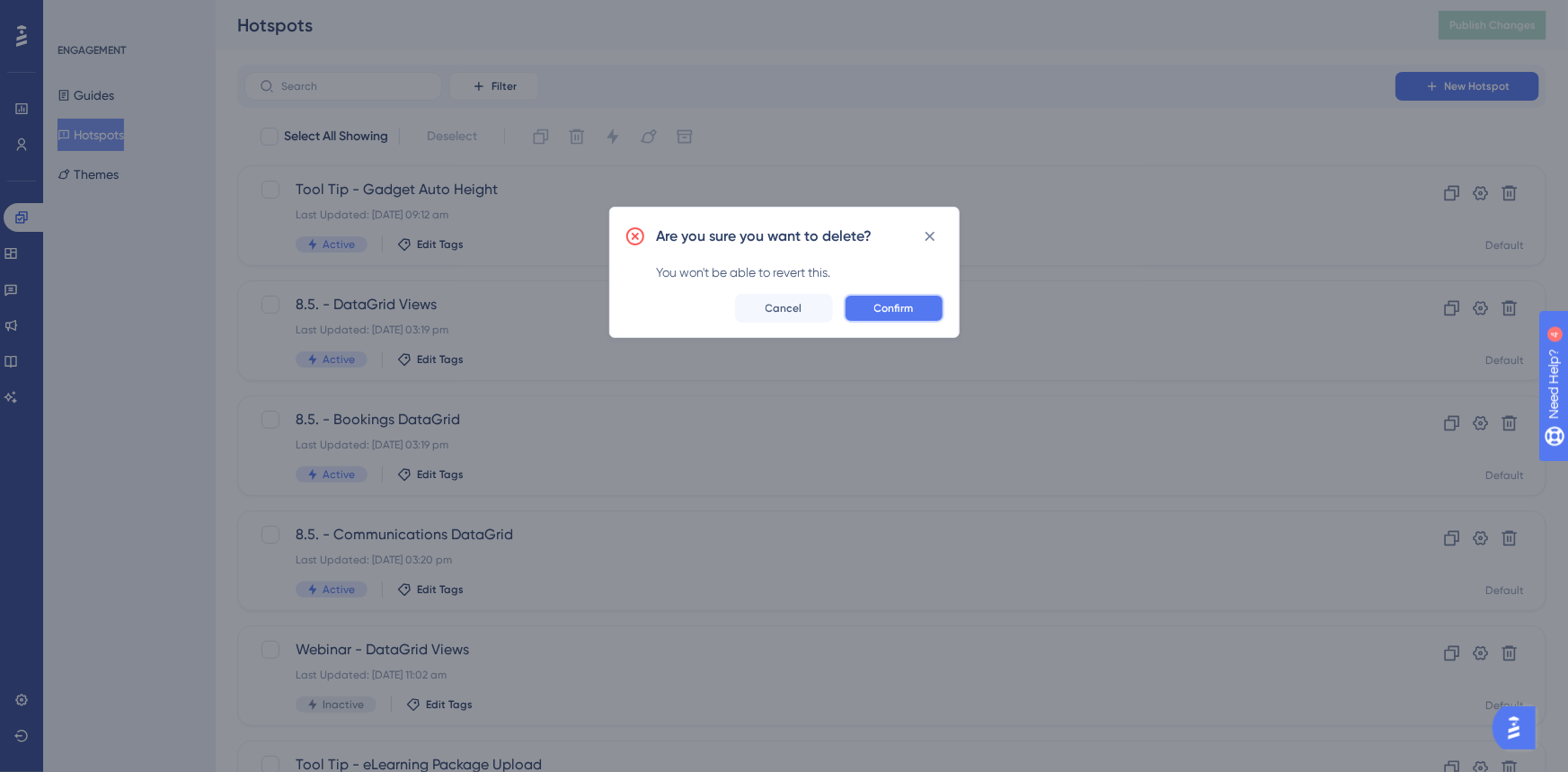
click at [894, 306] on span "Confirm" at bounding box center [894, 308] width 39 height 14
